Goal: Task Accomplishment & Management: Use online tool/utility

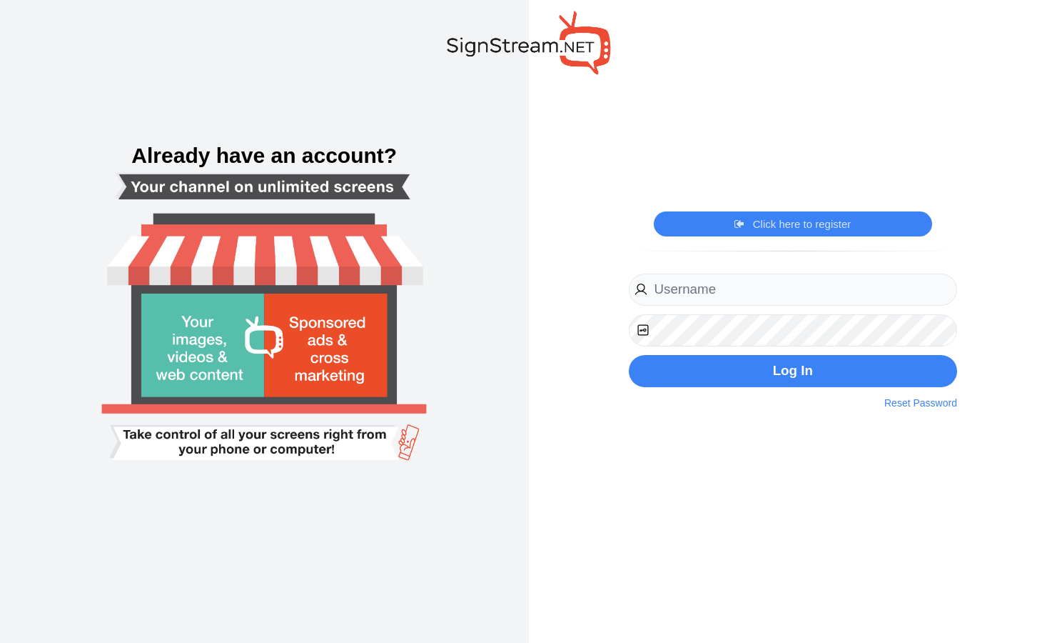
type input "[EMAIL_ADDRESS][DOMAIN_NAME]"
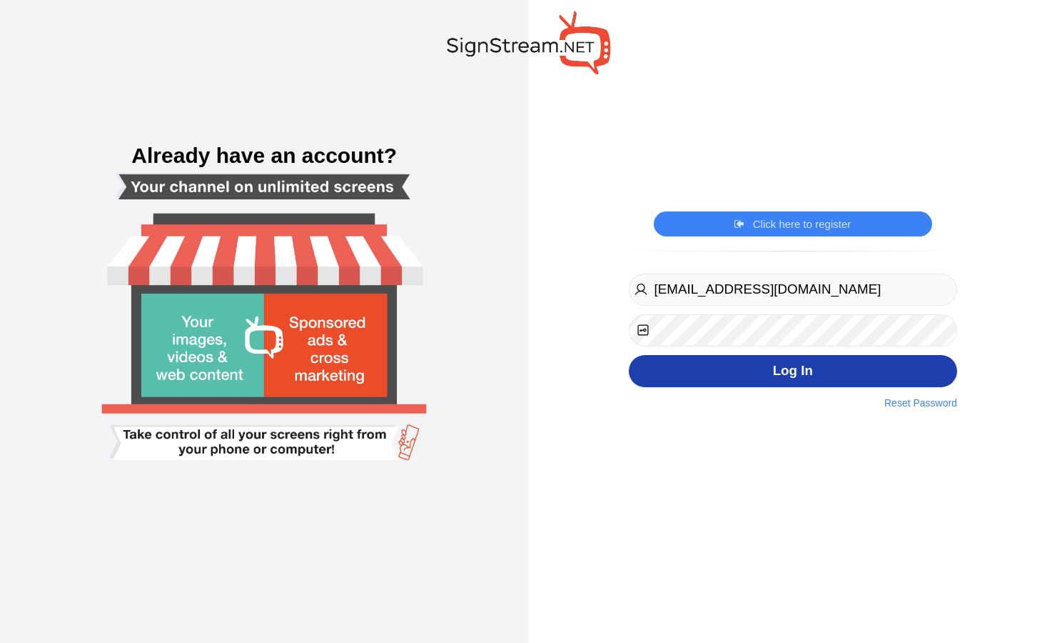
click at [777, 368] on button "Log In" at bounding box center [793, 371] width 328 height 32
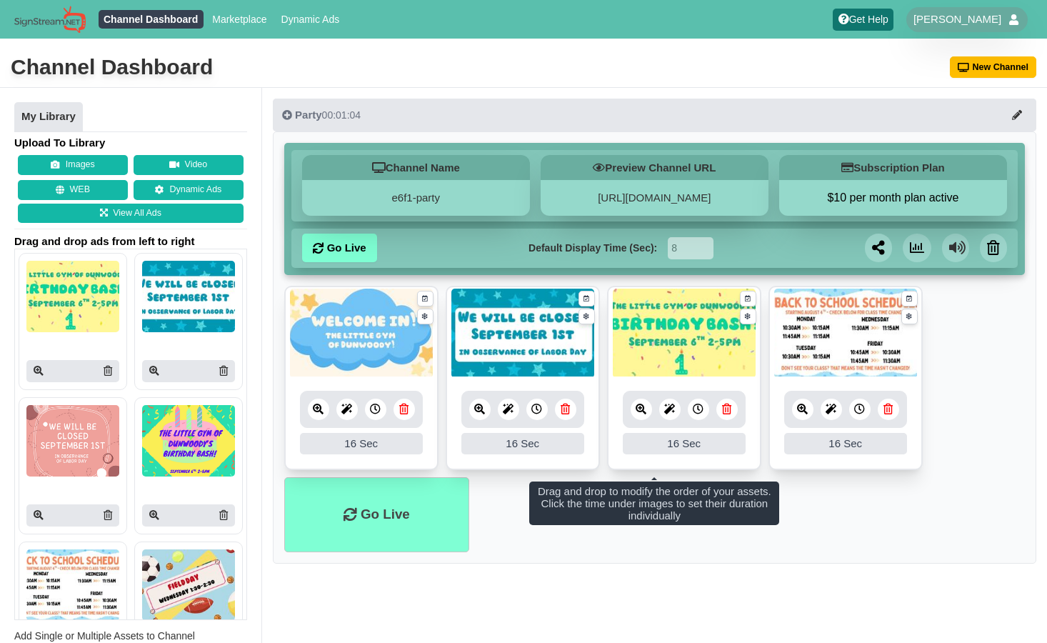
click at [728, 413] on icon at bounding box center [726, 408] width 9 height 11
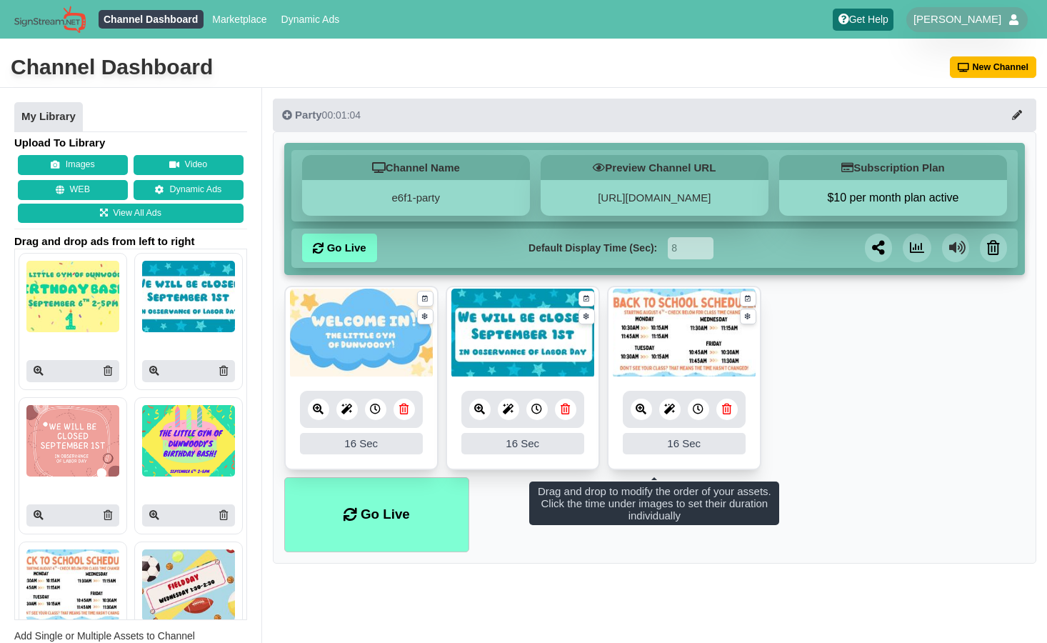
drag, startPoint x: 102, startPoint y: 371, endPoint x: 593, endPoint y: 79, distance: 571.1
click at [104, 371] on icon at bounding box center [108, 371] width 9 height 10
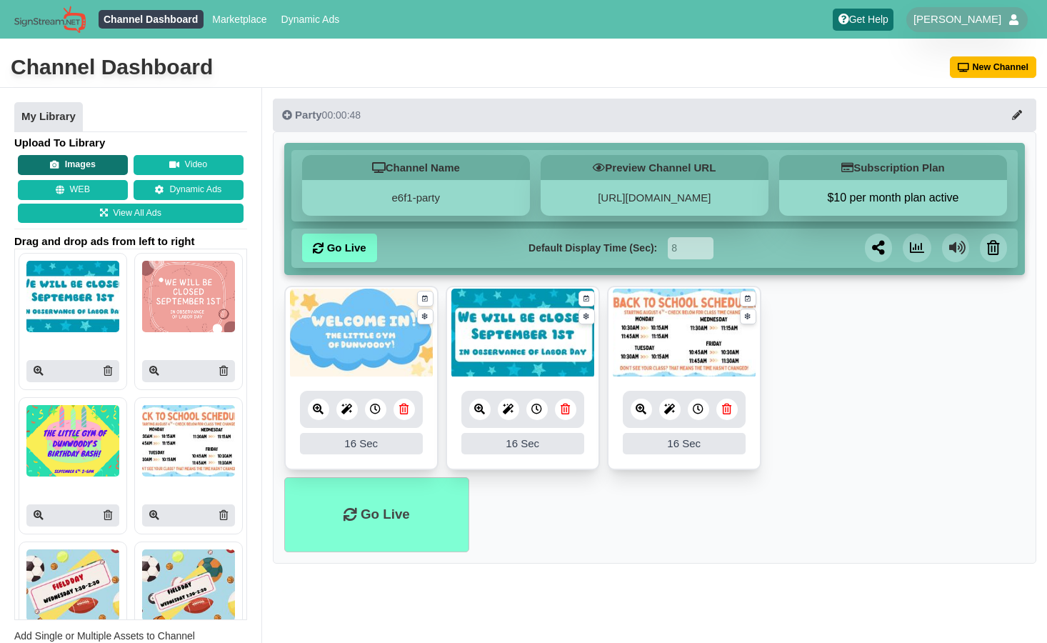
click at [82, 161] on button "Images" at bounding box center [73, 165] width 110 height 20
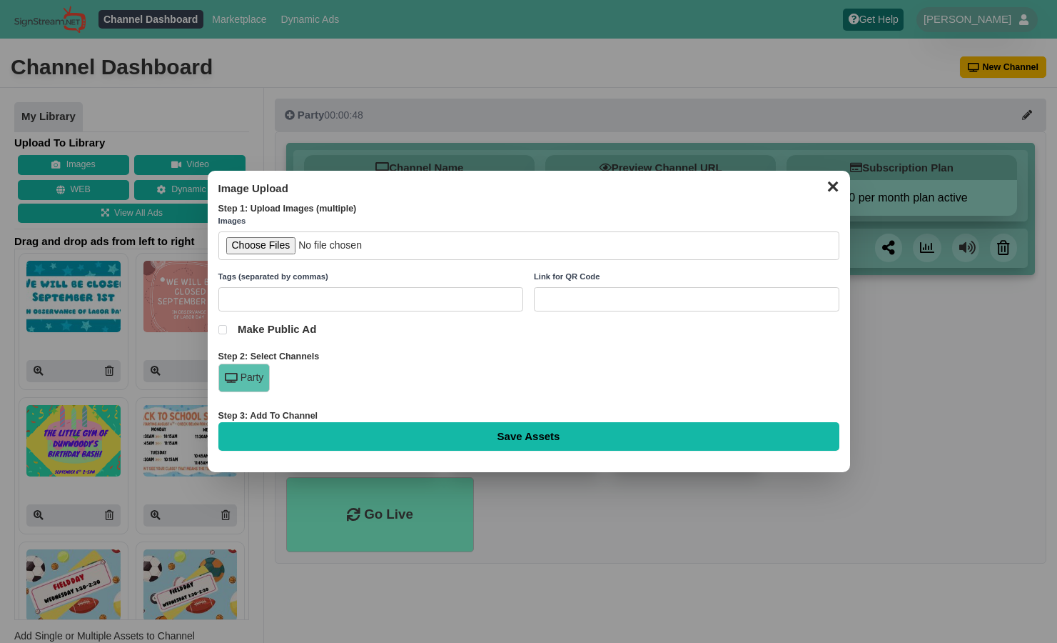
click at [253, 242] on input "file" at bounding box center [528, 245] width 621 height 29
type input "C:\fakepath\birthday bash 1.jpg"
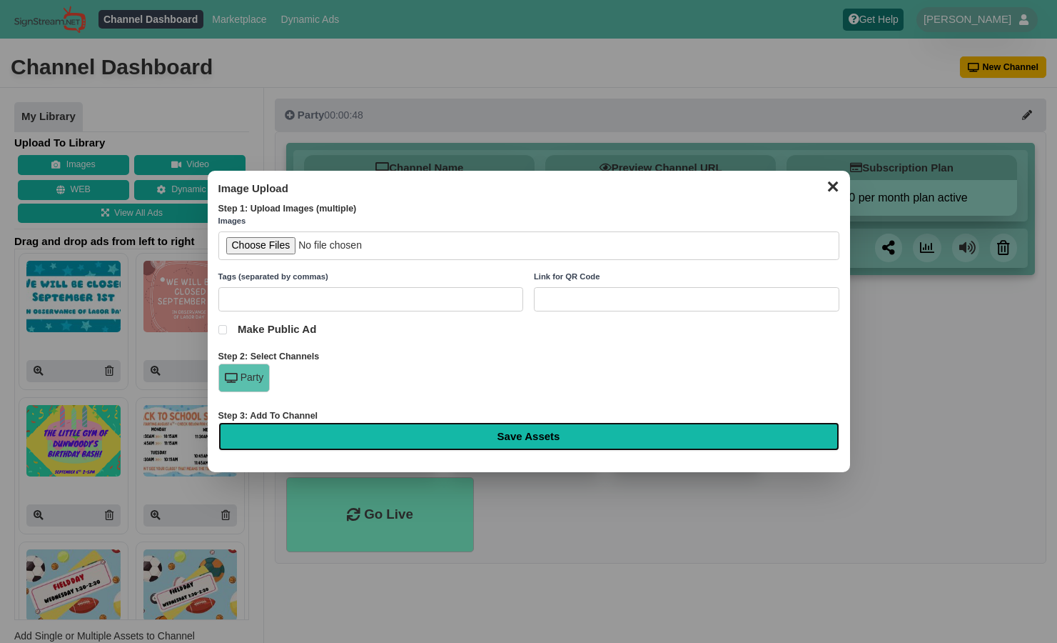
click at [434, 435] on input "Save Assets" at bounding box center [528, 436] width 621 height 29
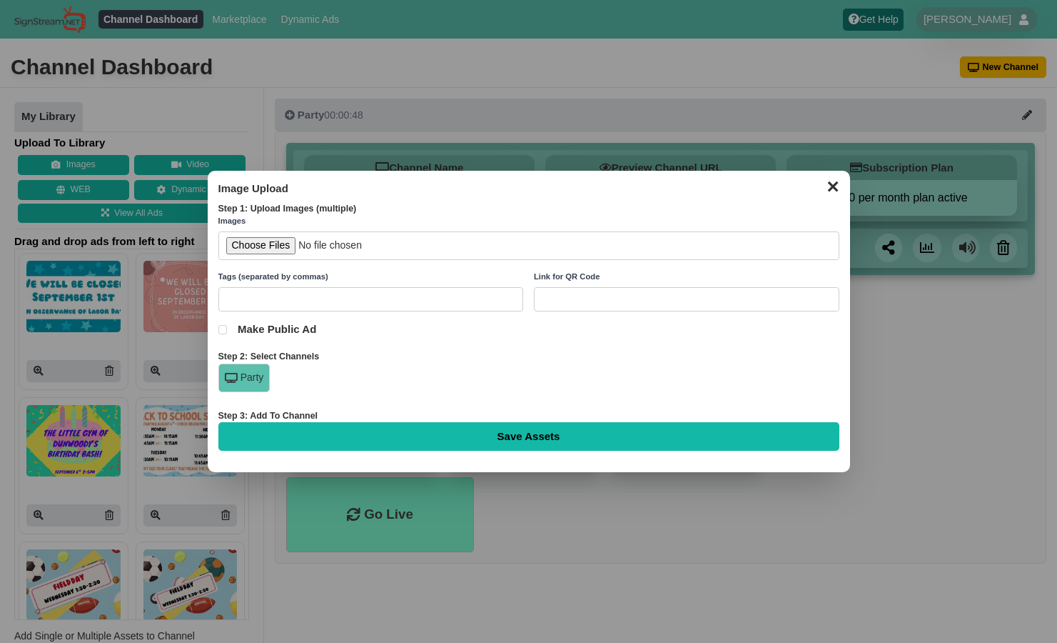
type input "Saving..."
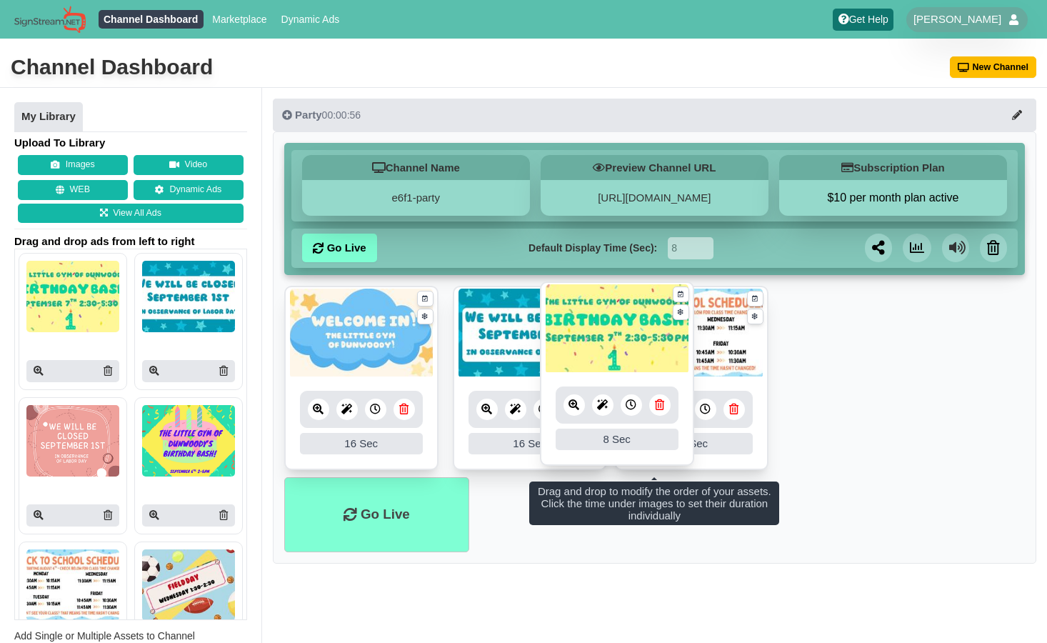
drag, startPoint x: 344, startPoint y: 338, endPoint x: 600, endPoint y: 334, distance: 255.6
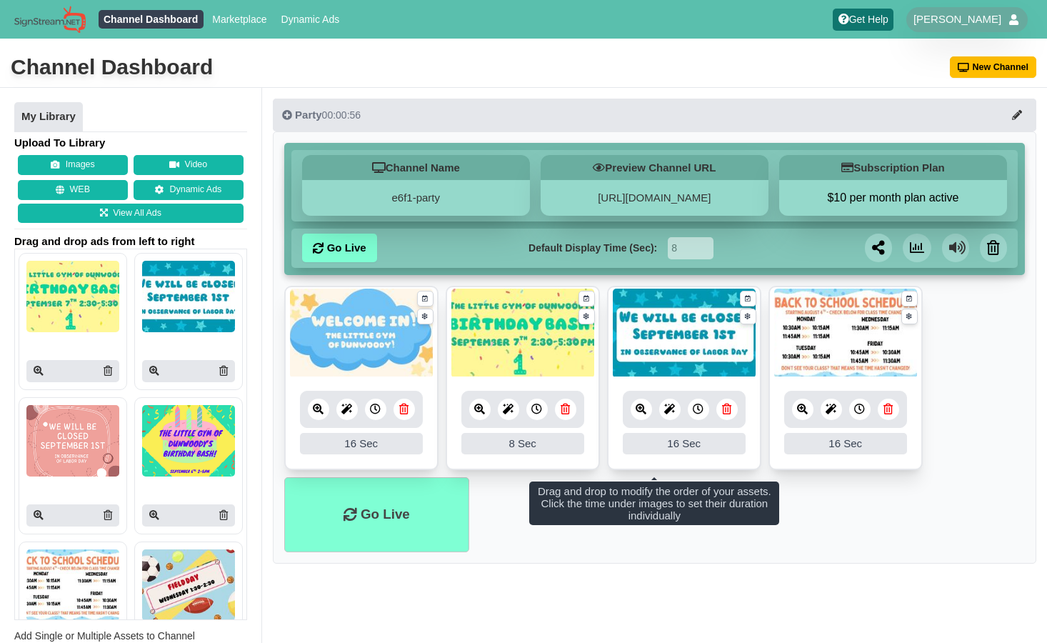
click at [535, 412] on icon at bounding box center [536, 408] width 11 height 11
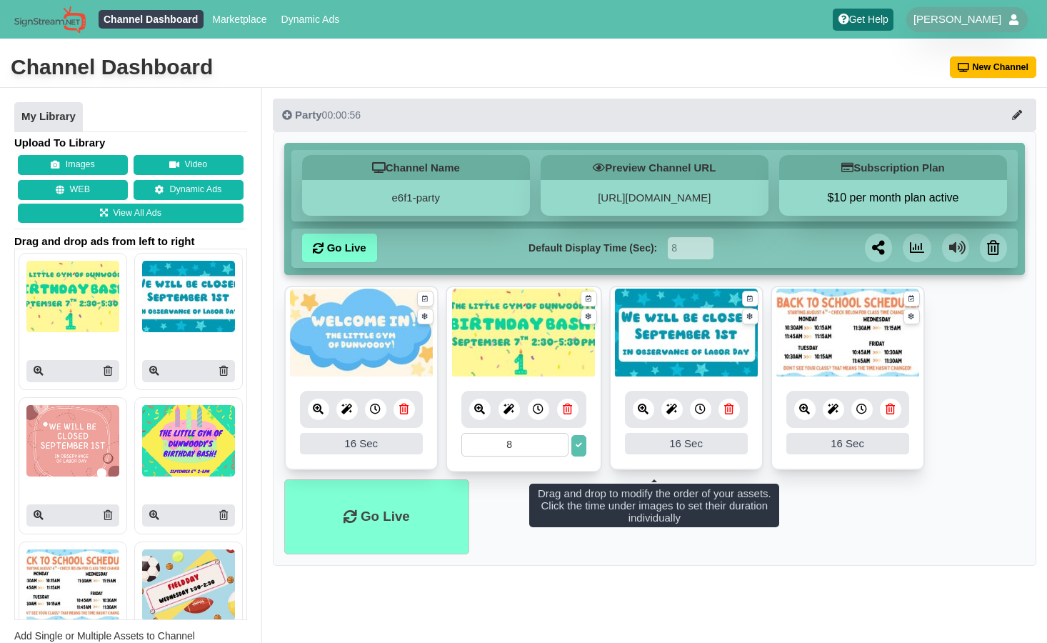
drag, startPoint x: 515, startPoint y: 439, endPoint x: 435, endPoint y: 444, distance: 80.1
click at [435, 444] on ul "16 16 Sec Fade In Scale In Swirl In Slide In Slide Elliptic Roll In Swing In Sa…" at bounding box center [654, 383] width 740 height 194
type input "16"
click at [581, 445] on icon at bounding box center [578, 445] width 6 height 6
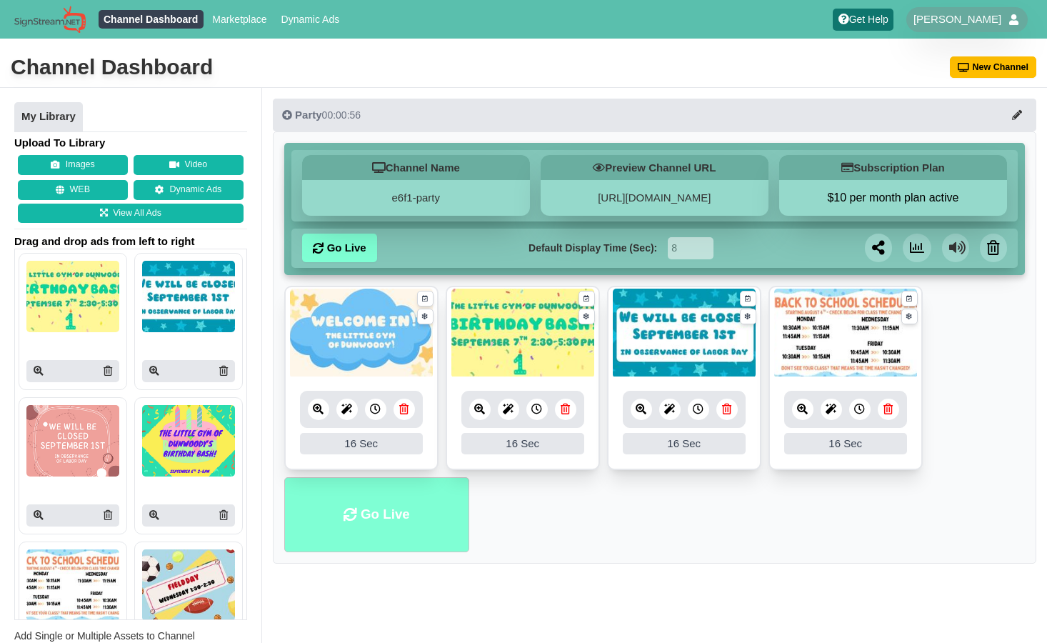
click at [345, 525] on li "Go Live" at bounding box center [376, 514] width 185 height 75
